Goal: Information Seeking & Learning: Learn about a topic

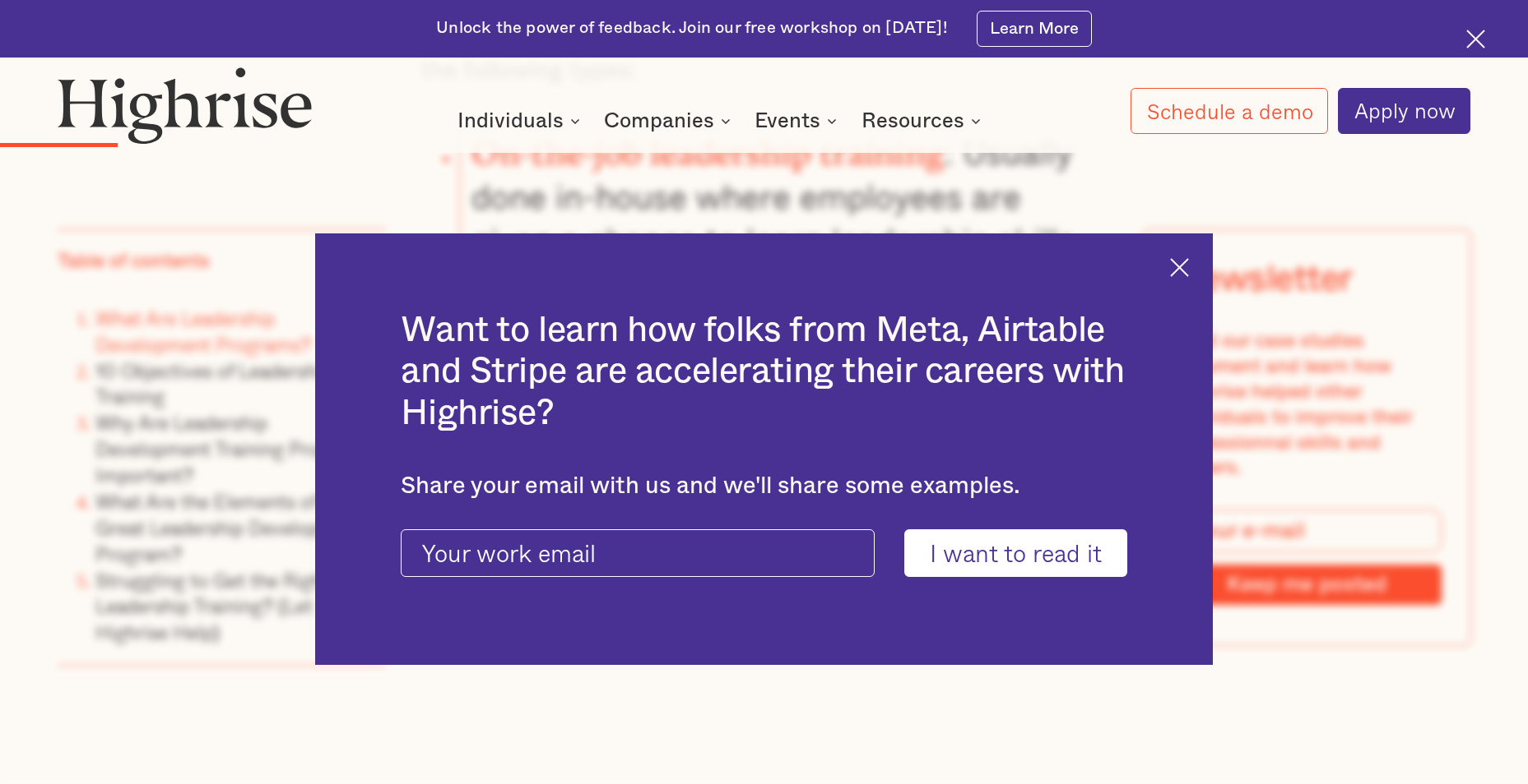
scroll to position [2714, 0]
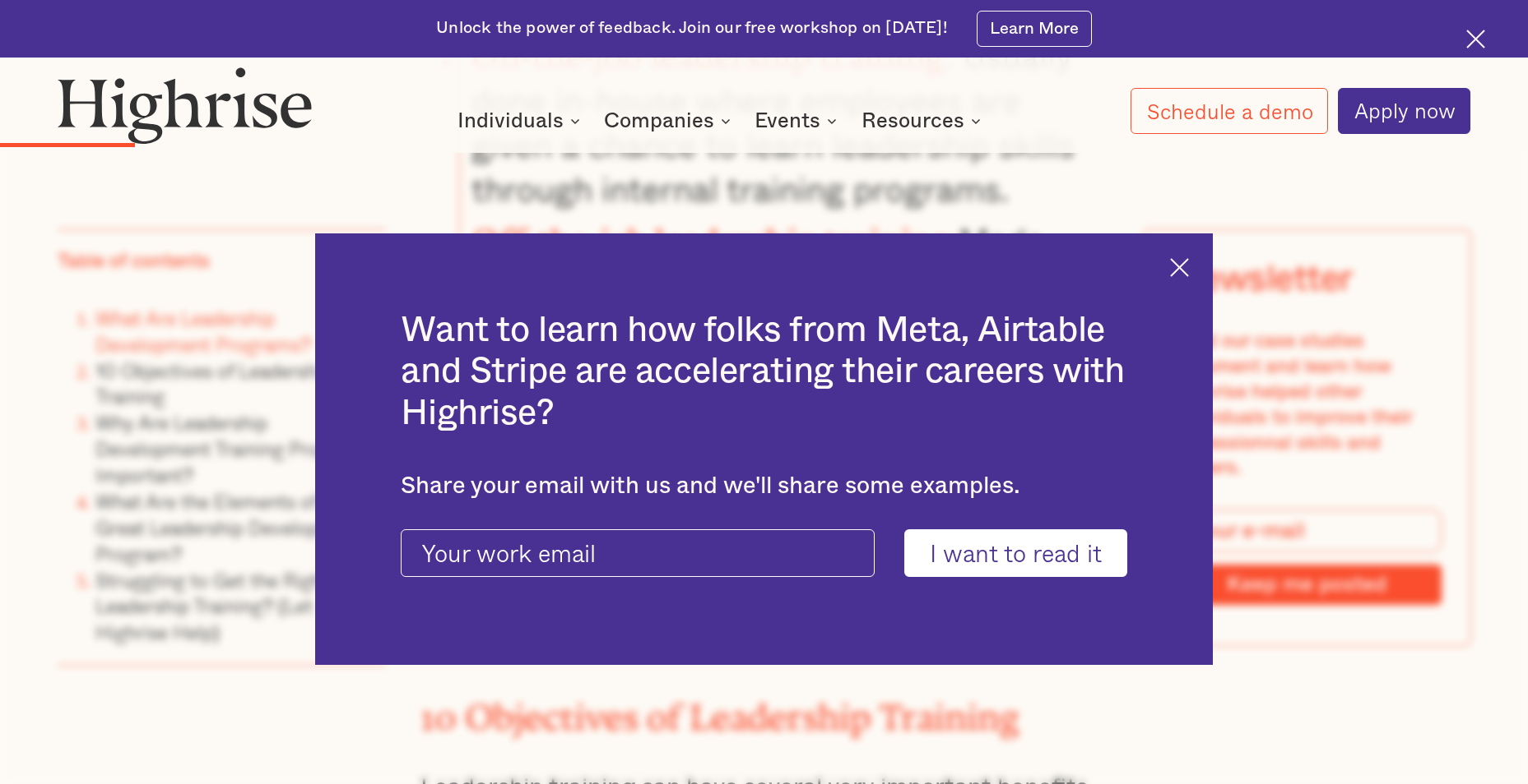
click at [1189, 272] on img at bounding box center [1179, 267] width 19 height 19
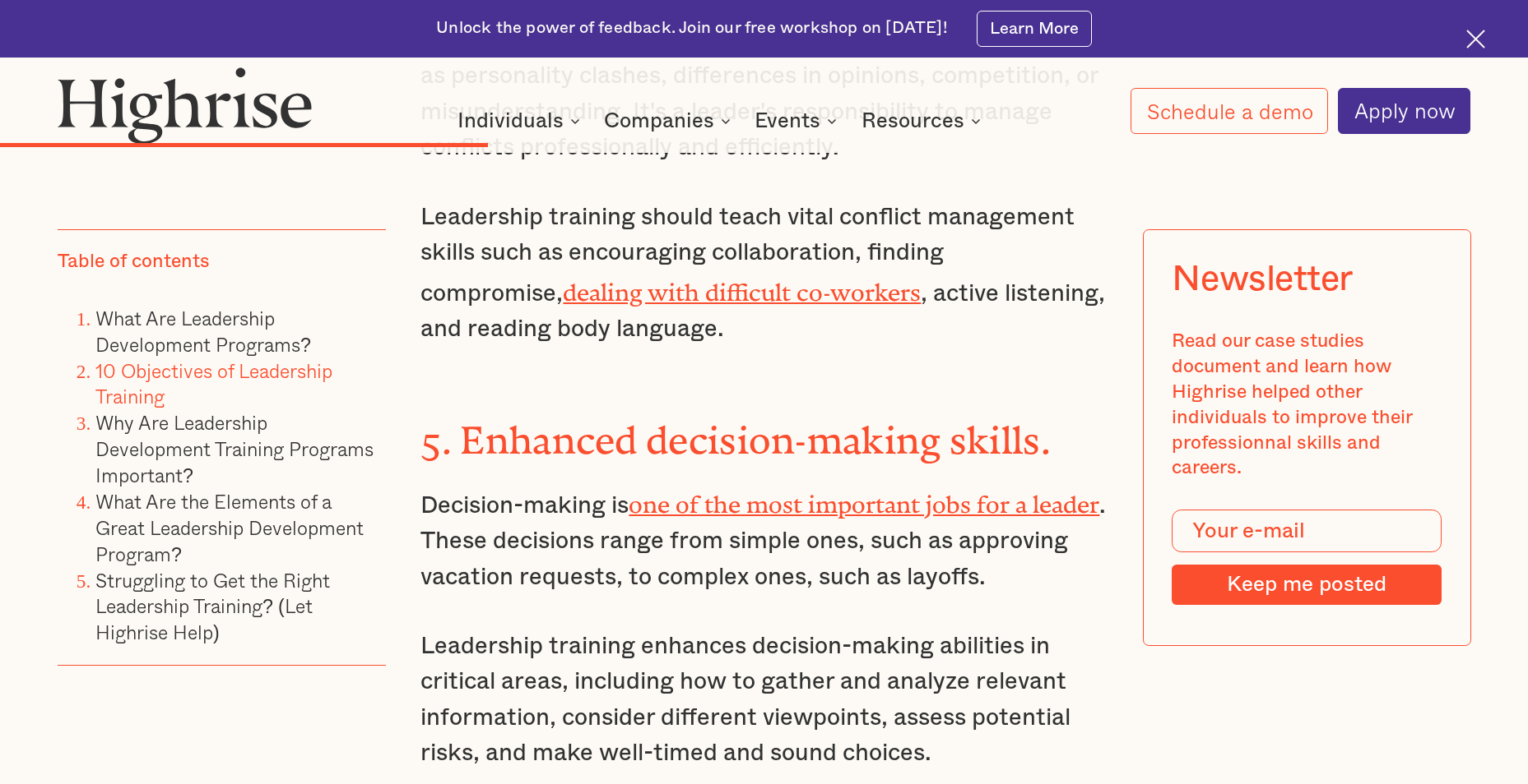
scroll to position [6742, 0]
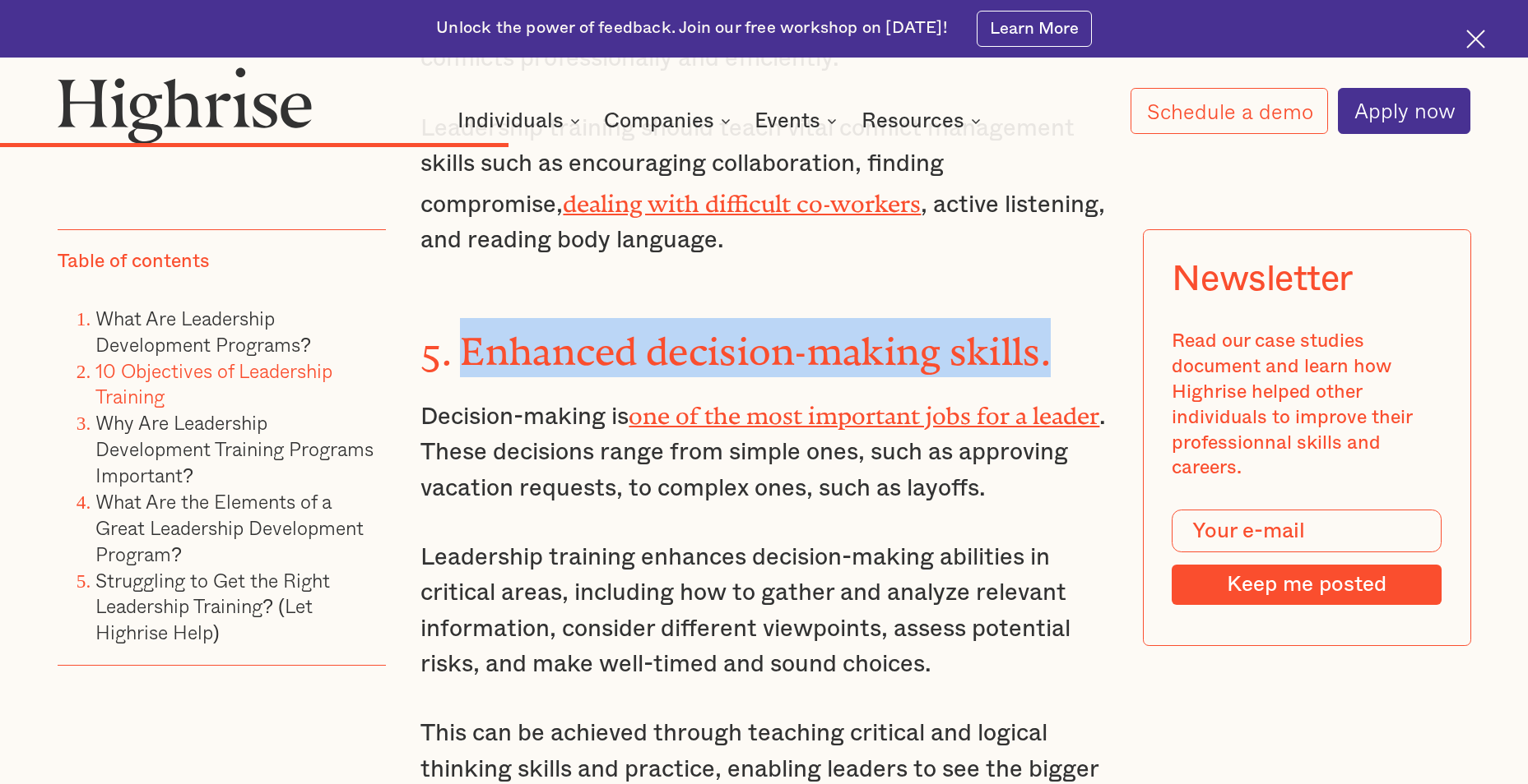
drag, startPoint x: 1053, startPoint y: 203, endPoint x: 469, endPoint y: 225, distance: 584.4
click at [469, 318] on h3 "5. Enhanced decision-making skills." at bounding box center [764, 348] width 686 height 60
copy strong "Enhanced decision-making skills."
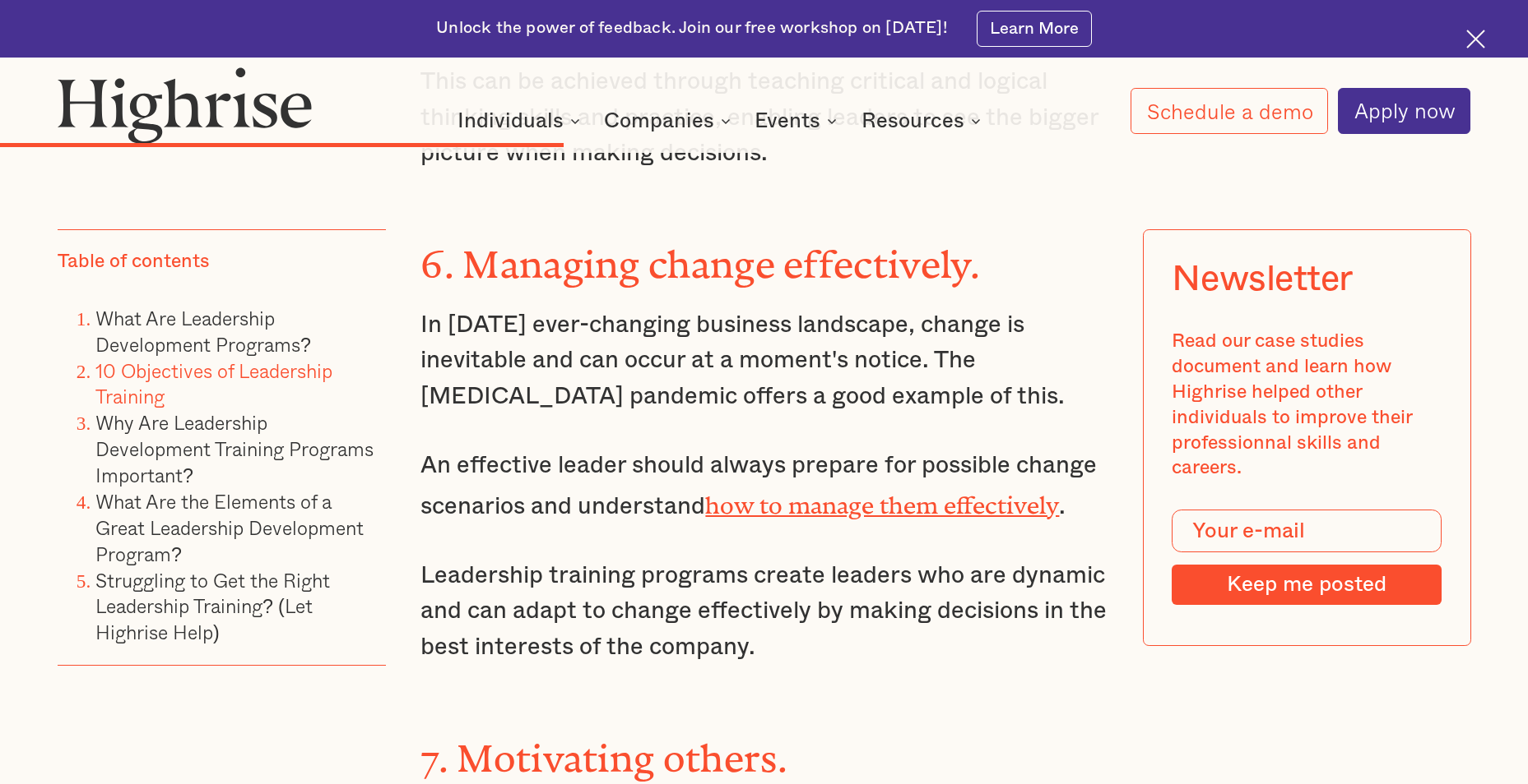
scroll to position [7482, 0]
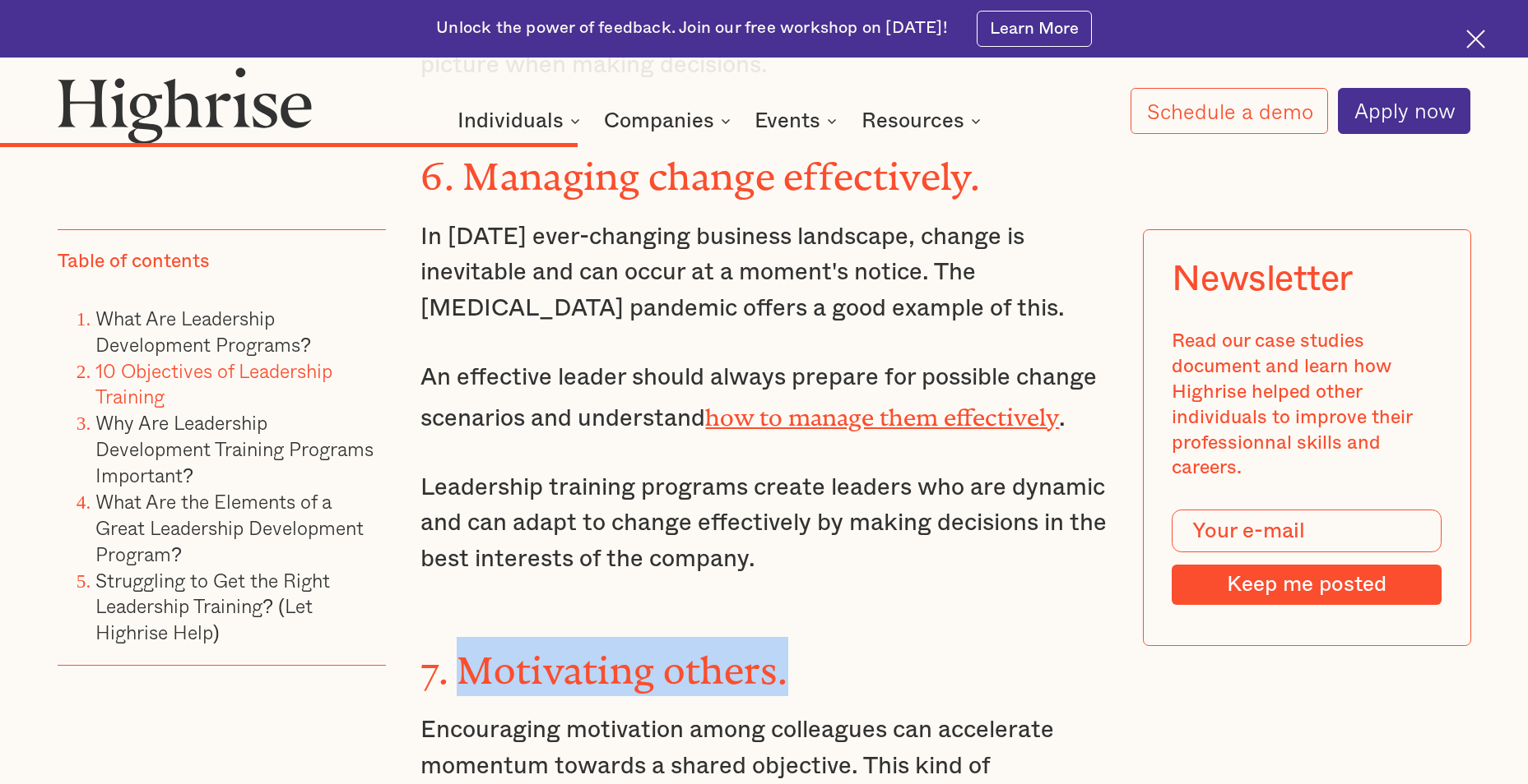
drag, startPoint x: 789, startPoint y: 503, endPoint x: 468, endPoint y: 502, distance: 321.0
click at [468, 637] on h3 "7. Motivating others." at bounding box center [764, 667] width 686 height 60
copy strong "Motivating others."
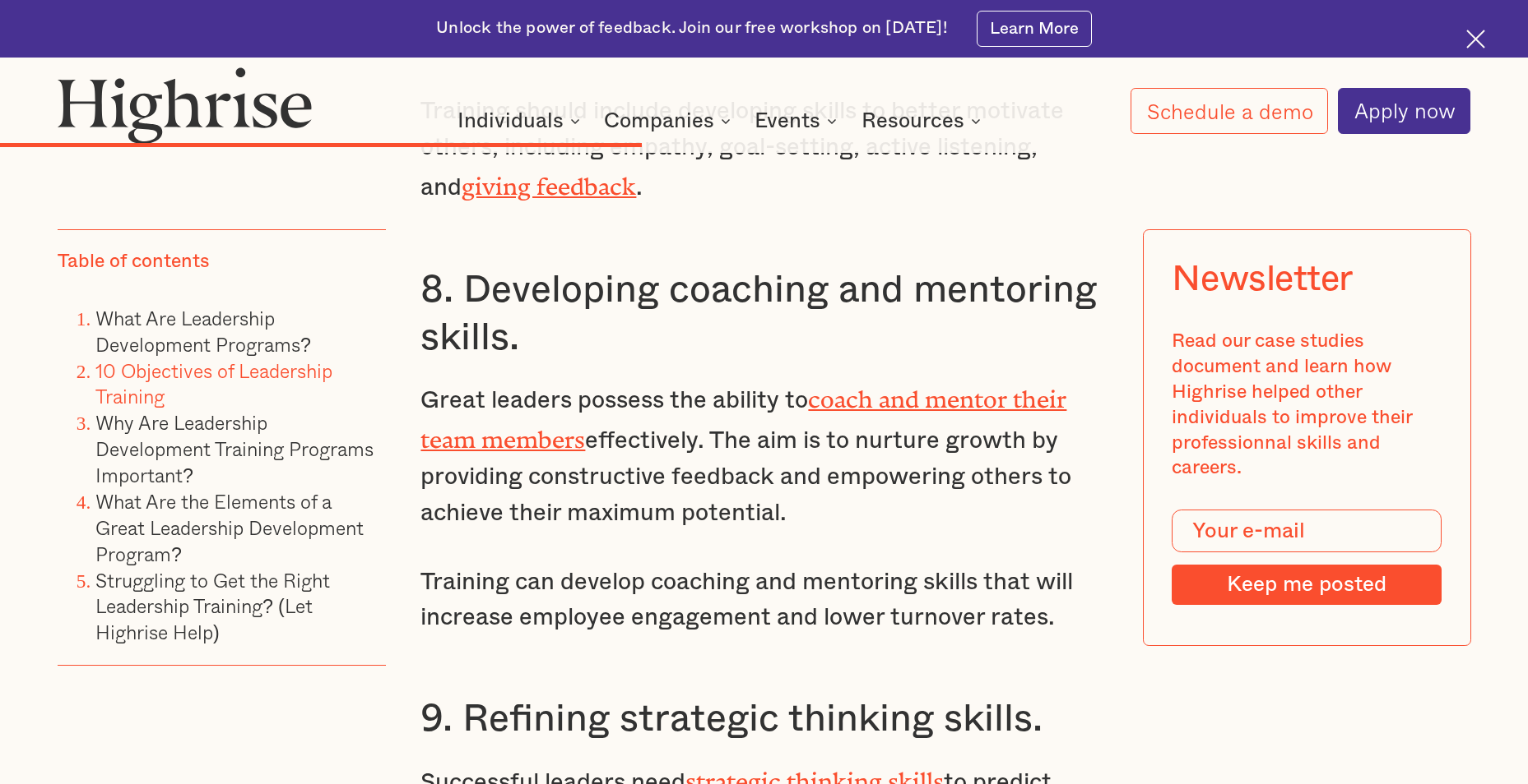
scroll to position [8387, 0]
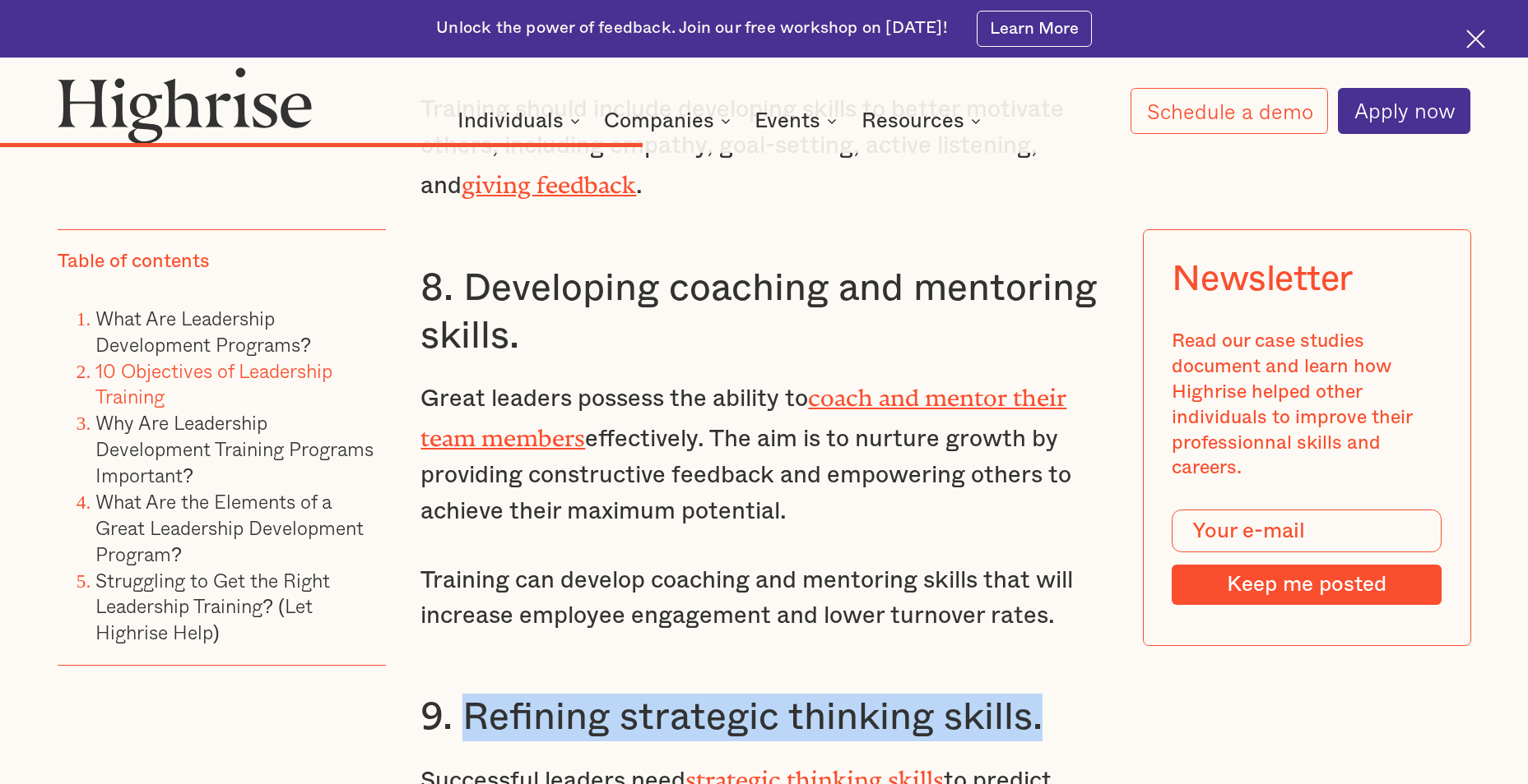
drag, startPoint x: 1057, startPoint y: 546, endPoint x: 473, endPoint y: 545, distance: 584.0
click at [473, 694] on h3 "9. Refining strategic thinking skills." at bounding box center [764, 717] width 686 height 48
copy h3 "Refining strategic thinking skills."
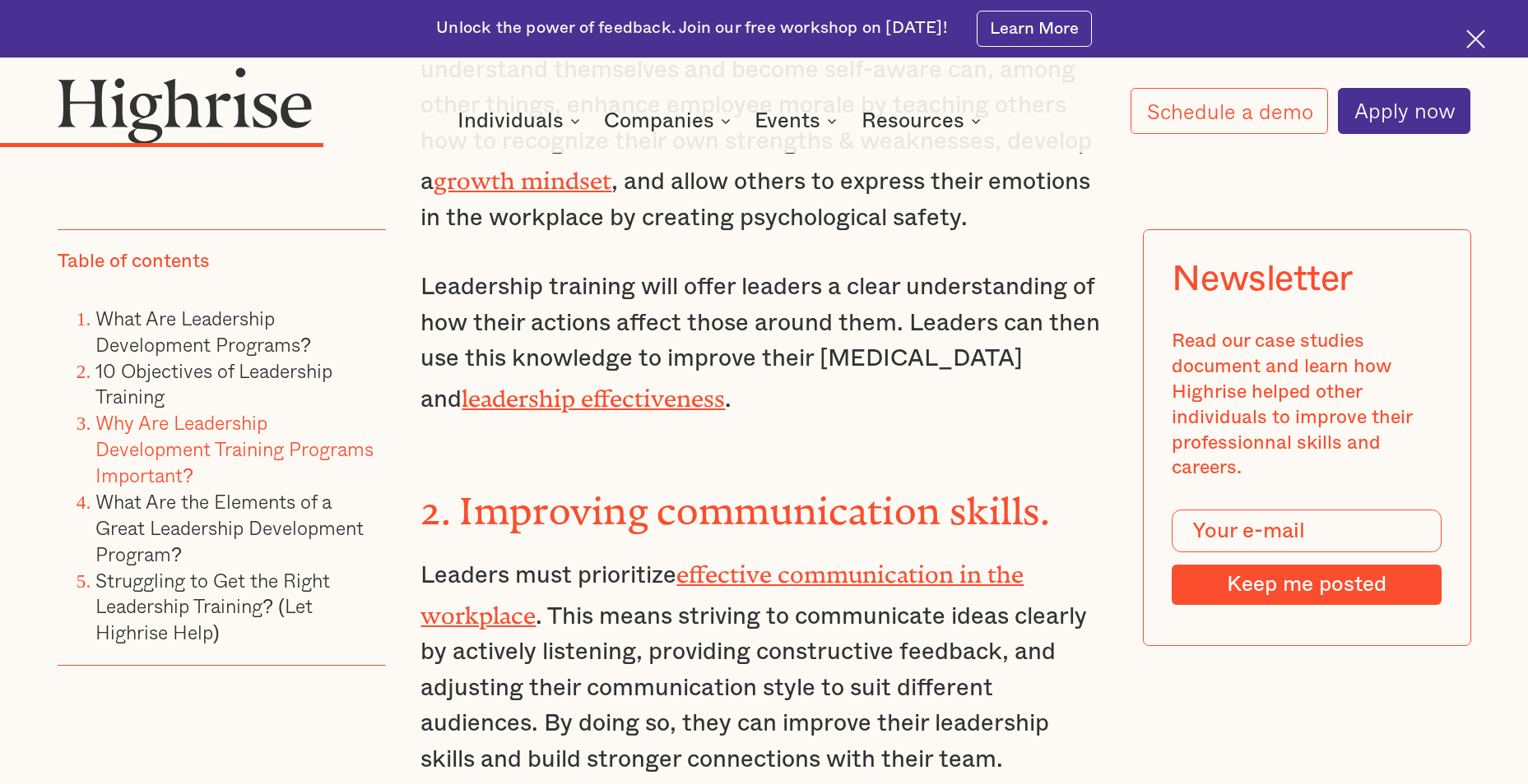
scroll to position [4769, 0]
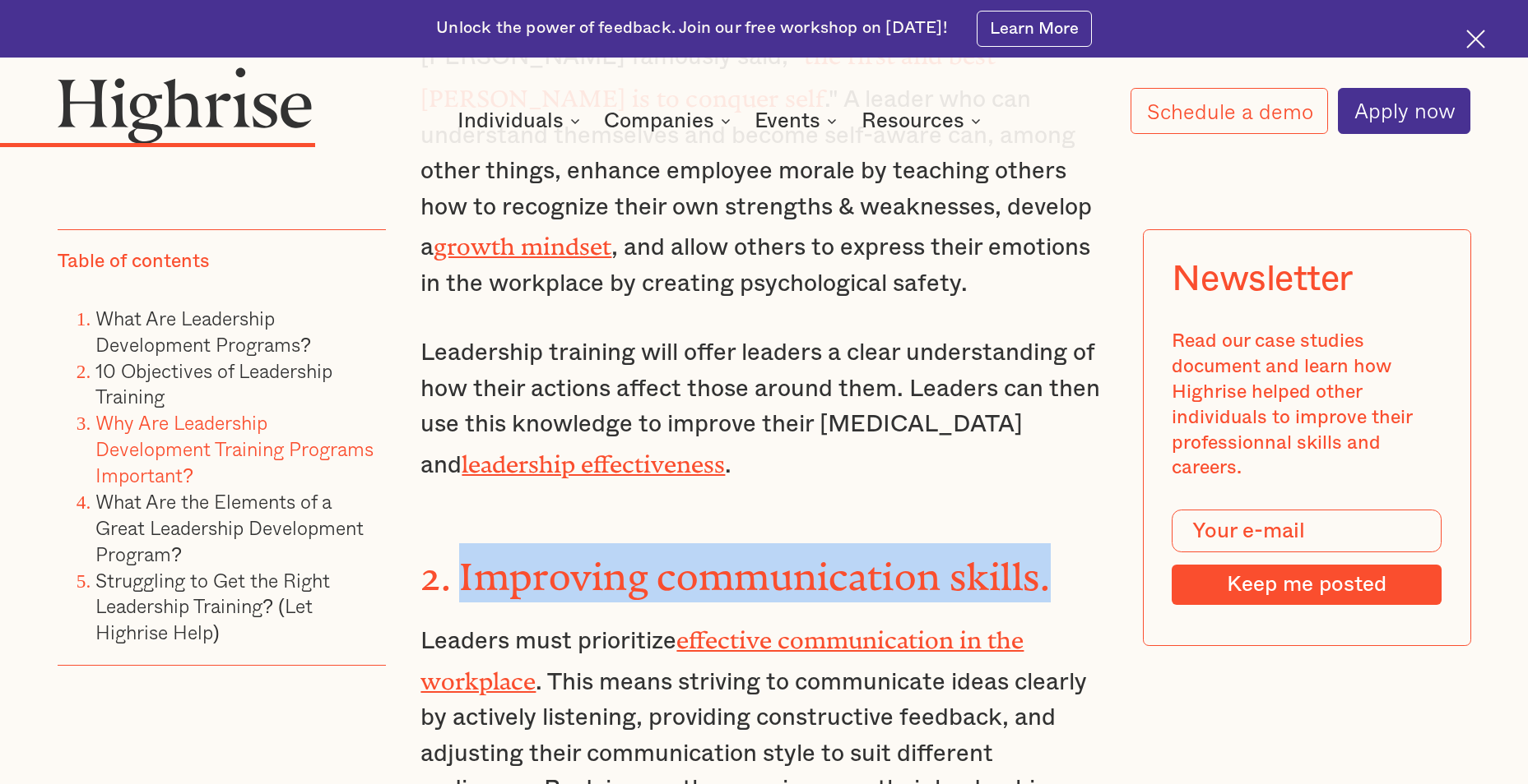
drag, startPoint x: 1061, startPoint y: 475, endPoint x: 463, endPoint y: 476, distance: 598.0
click at [463, 544] on h3 "2. Improving communication skills." at bounding box center [764, 573] width 686 height 60
copy strong "Improving communication skills."
